Goal: Register for event/course

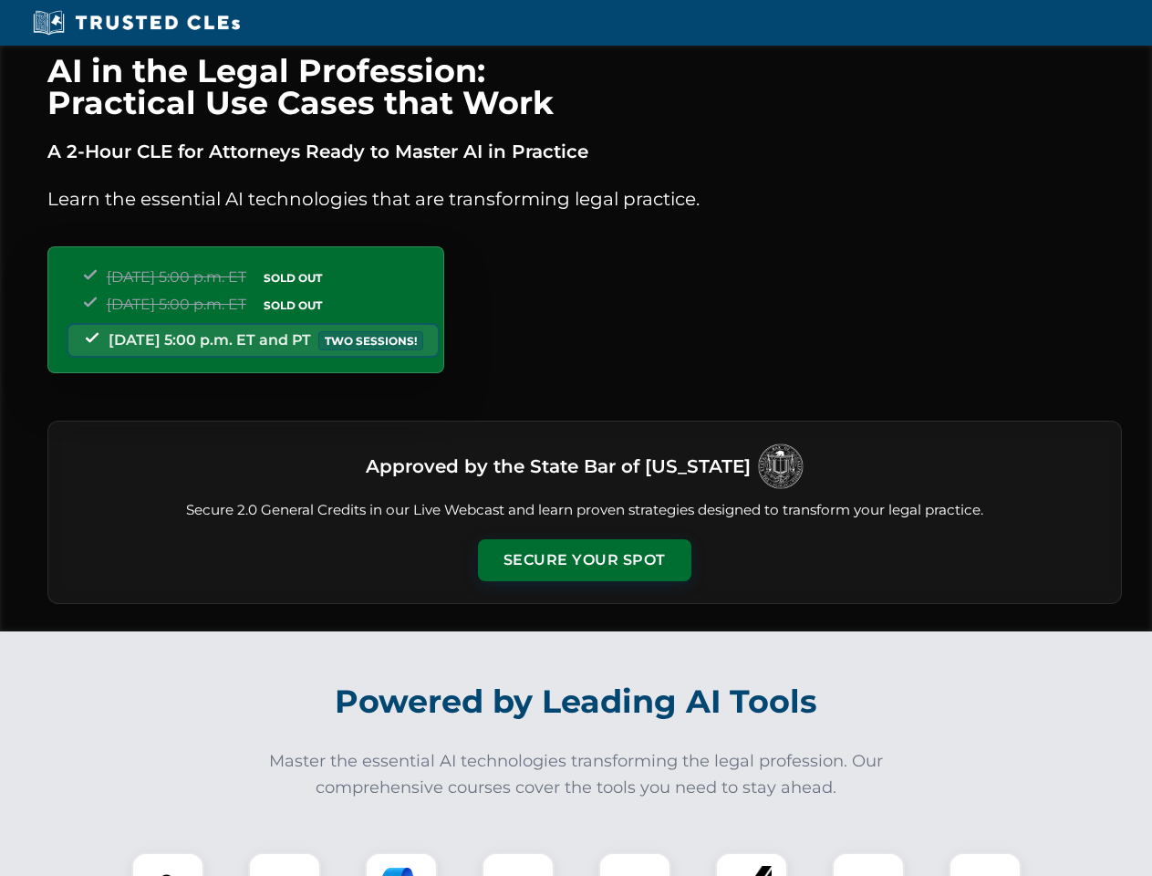
click at [584, 560] on button "Secure Your Spot" at bounding box center [584, 560] width 213 height 42
click at [168, 864] on img at bounding box center [167, 888] width 53 height 53
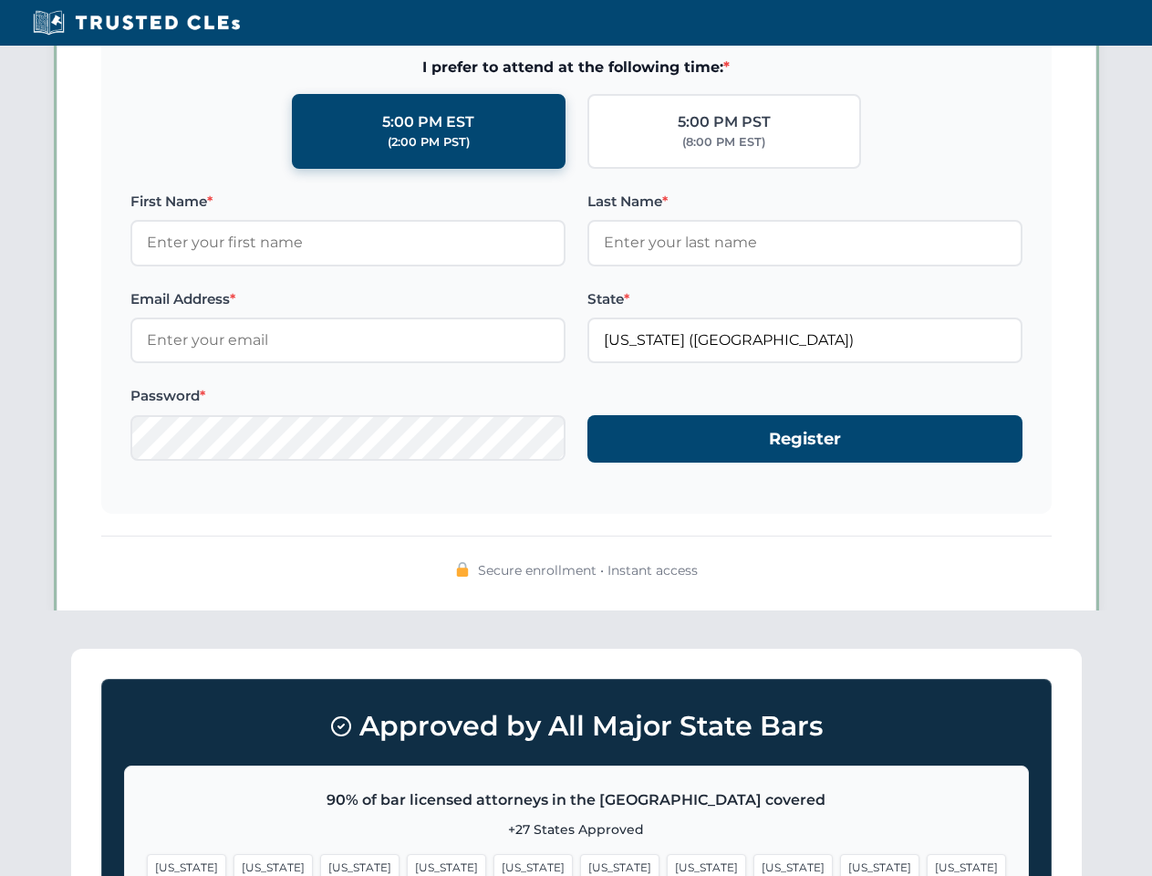
click at [667, 864] on span "[US_STATE]" at bounding box center [706, 867] width 79 height 26
click at [840, 864] on span "[US_STATE]" at bounding box center [879, 867] width 79 height 26
